Goal: Find specific page/section: Find specific page/section

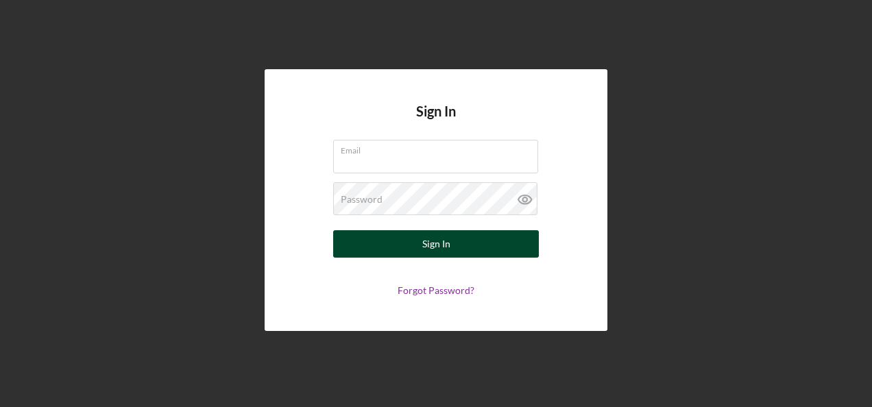
type input "[EMAIL_ADDRESS][DOMAIN_NAME]"
click at [414, 244] on button "Sign In" at bounding box center [436, 243] width 206 height 27
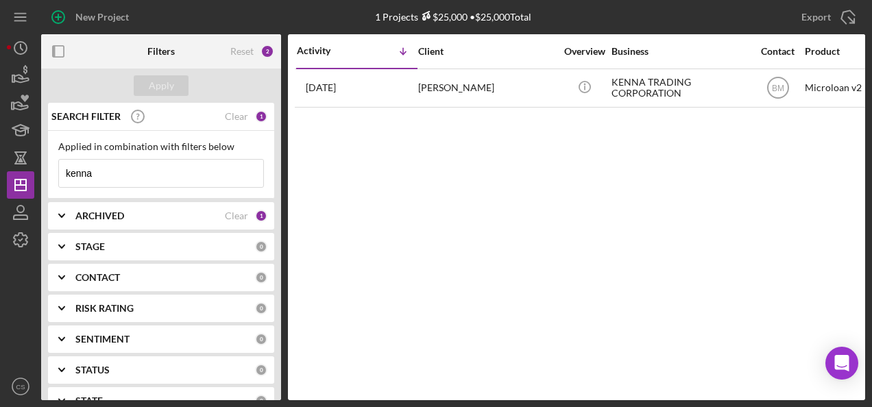
drag, startPoint x: 98, startPoint y: 176, endPoint x: 43, endPoint y: 182, distance: 56.0
click at [43, 182] on div "SEARCH FILTER Clear 1 Applied in combination with filters below kenna Icon/Menu…" at bounding box center [161, 252] width 240 height 298
click at [173, 84] on button "Apply" at bounding box center [161, 85] width 55 height 21
